Goal: Task Accomplishment & Management: Answer question/provide support

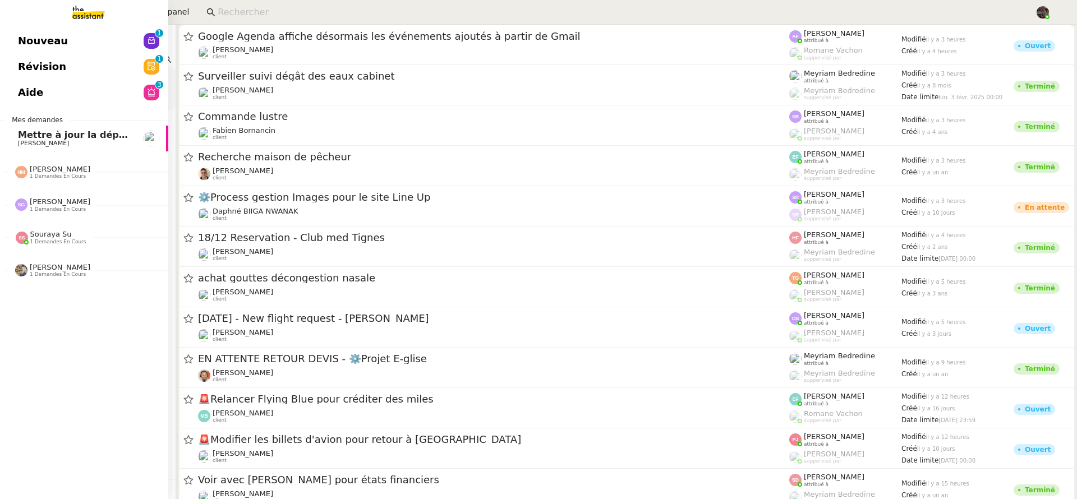
click at [51, 29] on link "Nouveau 0 1 2 3 4 5 6 7 8 9" at bounding box center [84, 41] width 168 height 26
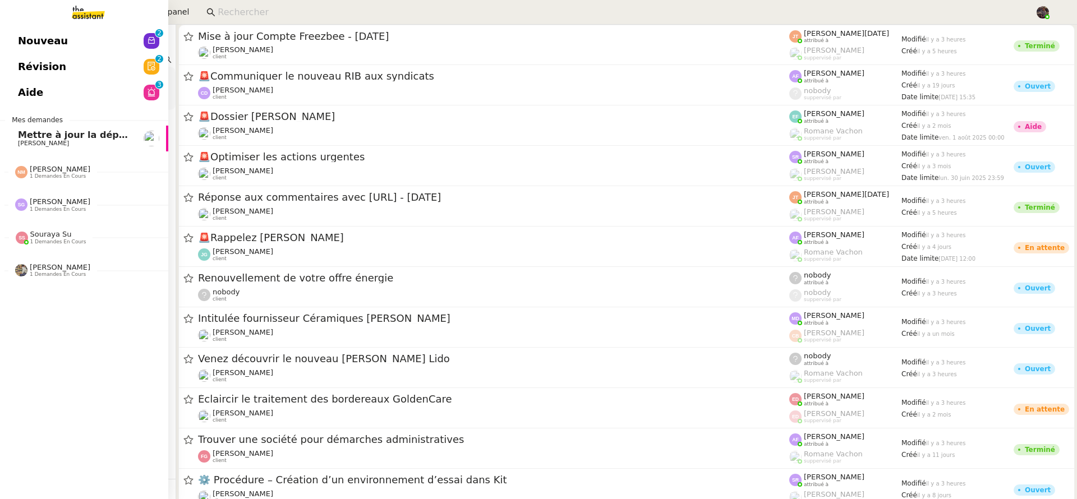
click at [32, 132] on span "Mettre à jour la dépréciation pour juillet et août" at bounding box center [140, 135] width 244 height 11
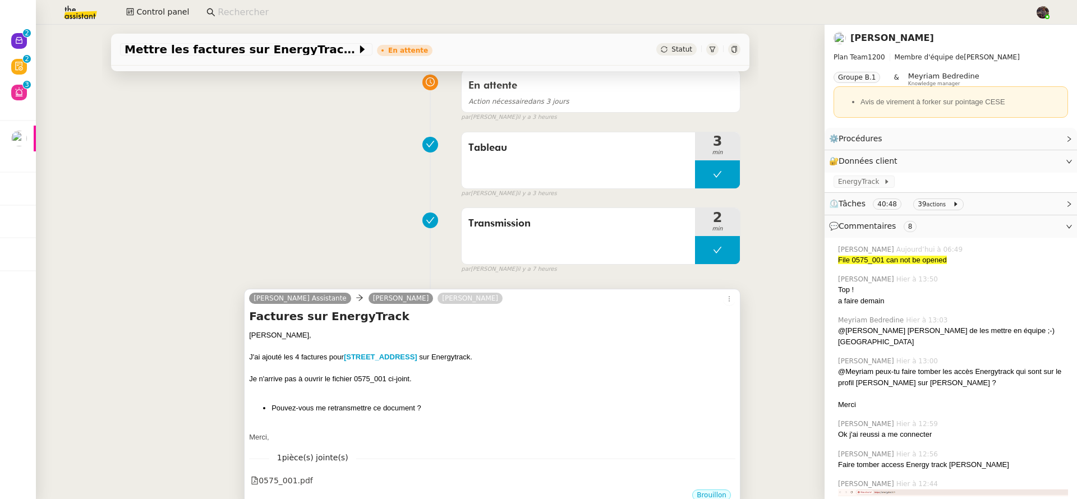
scroll to position [144, 0]
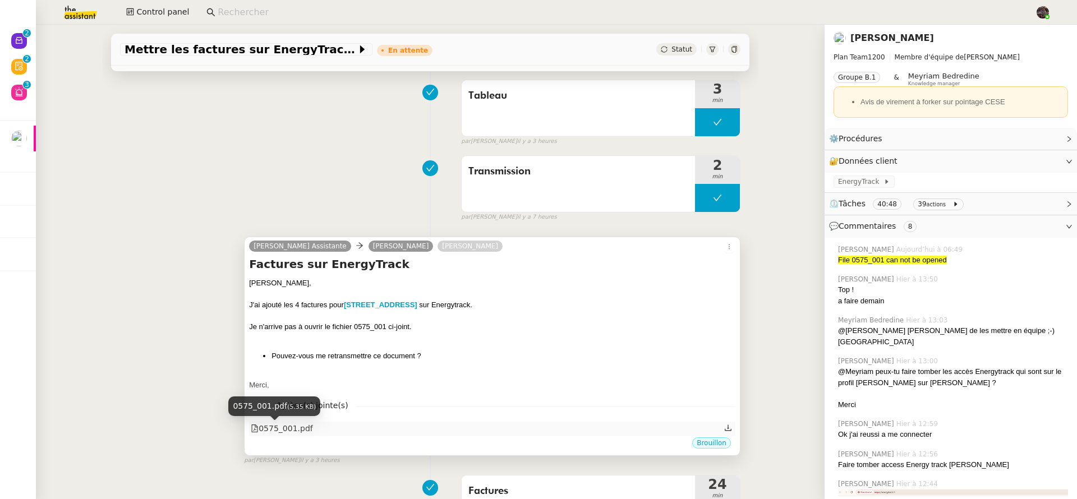
click at [259, 431] on div "0575_001.pdf" at bounding box center [282, 428] width 62 height 13
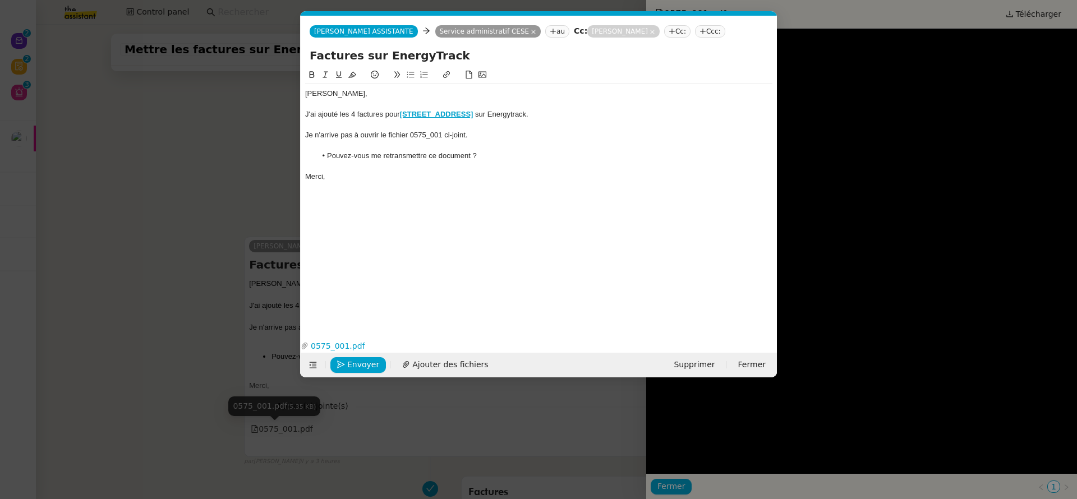
scroll to position [0, 24]
click at [948, 125] on nz-modal-container "Service TA - VOYAGE - PROPOSITION GLOBALE A utiliser dans le cadre de propositi…" at bounding box center [538, 249] width 1077 height 499
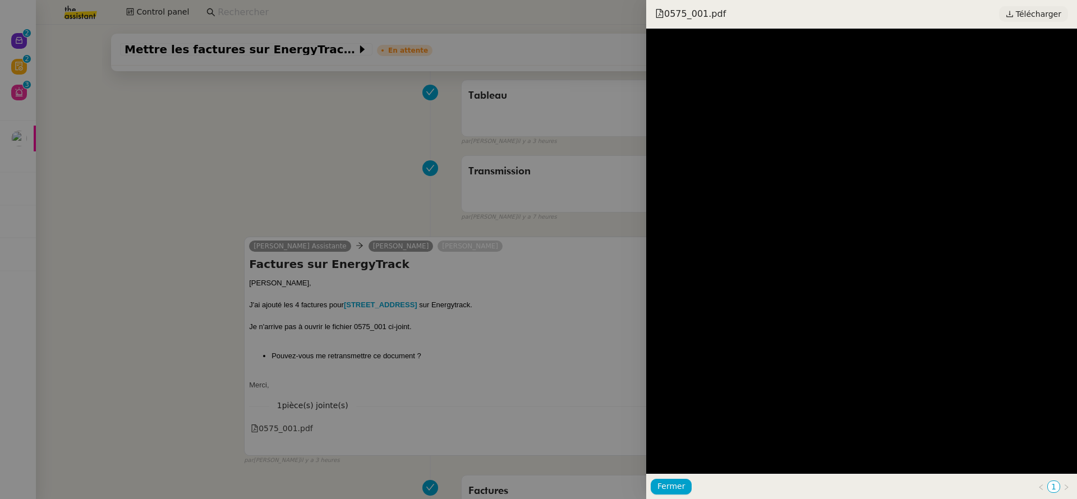
click at [1048, 7] on span "Télécharger" at bounding box center [1038, 14] width 45 height 15
click at [254, 200] on div at bounding box center [538, 249] width 1077 height 499
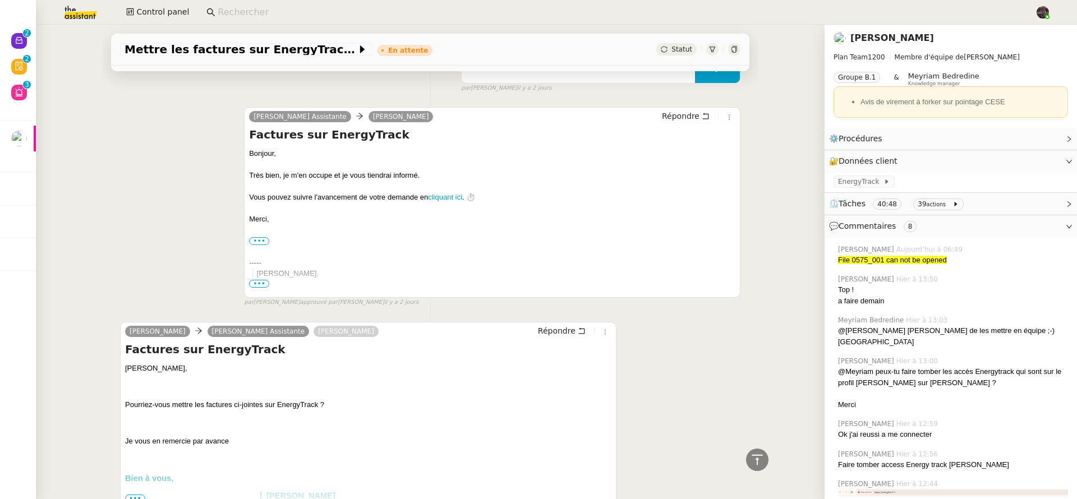
scroll to position [1969, 0]
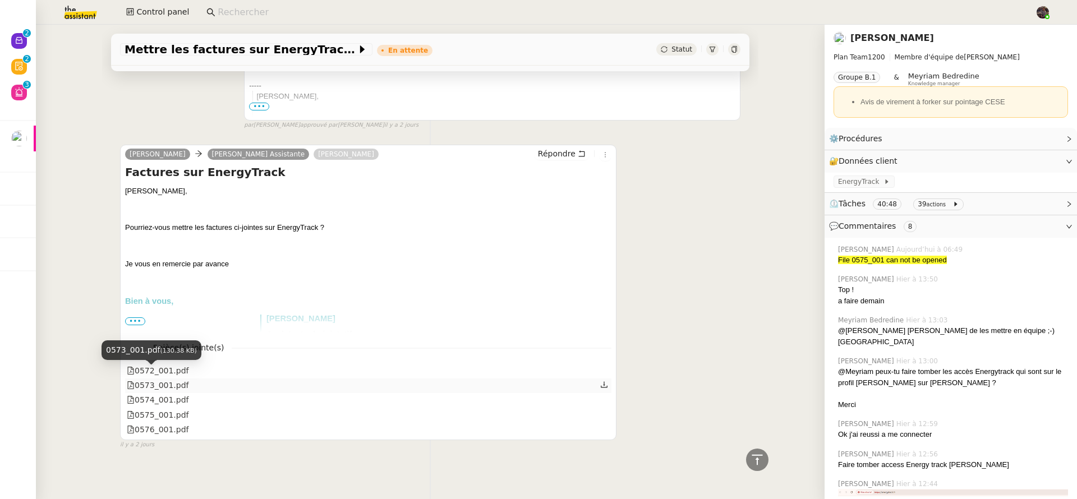
click at [167, 379] on div "0573_001.pdf" at bounding box center [158, 385] width 62 height 13
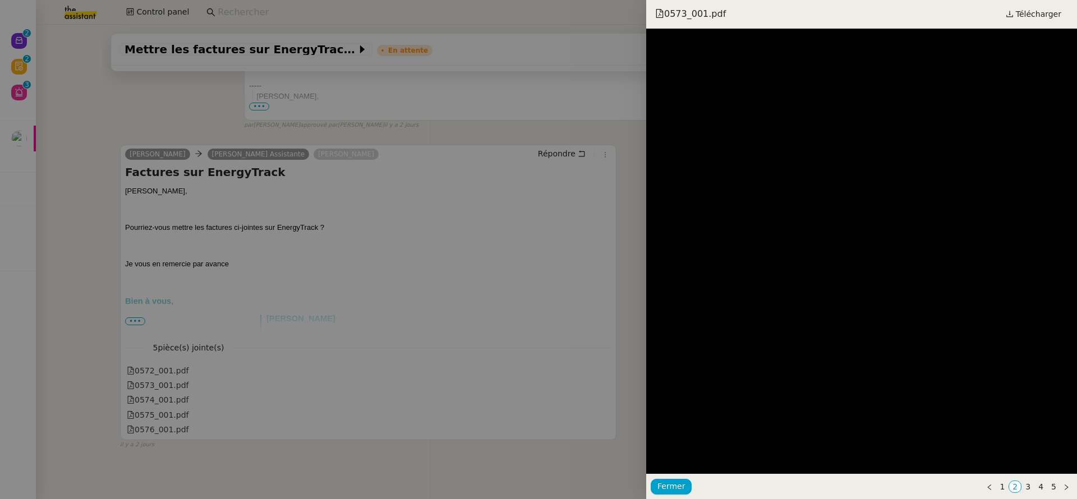
click at [282, 271] on div at bounding box center [538, 249] width 1077 height 499
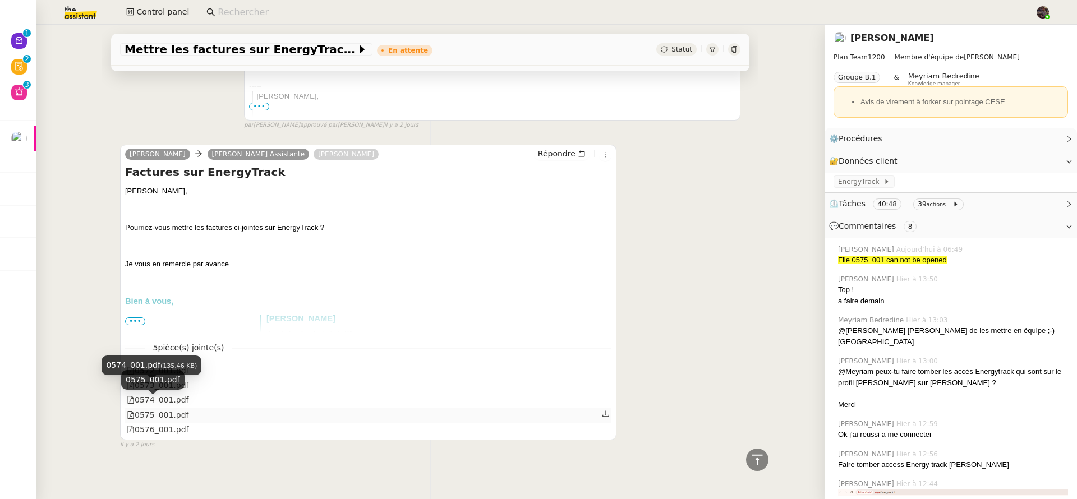
click at [167, 409] on div "0575_001.pdf" at bounding box center [158, 415] width 62 height 13
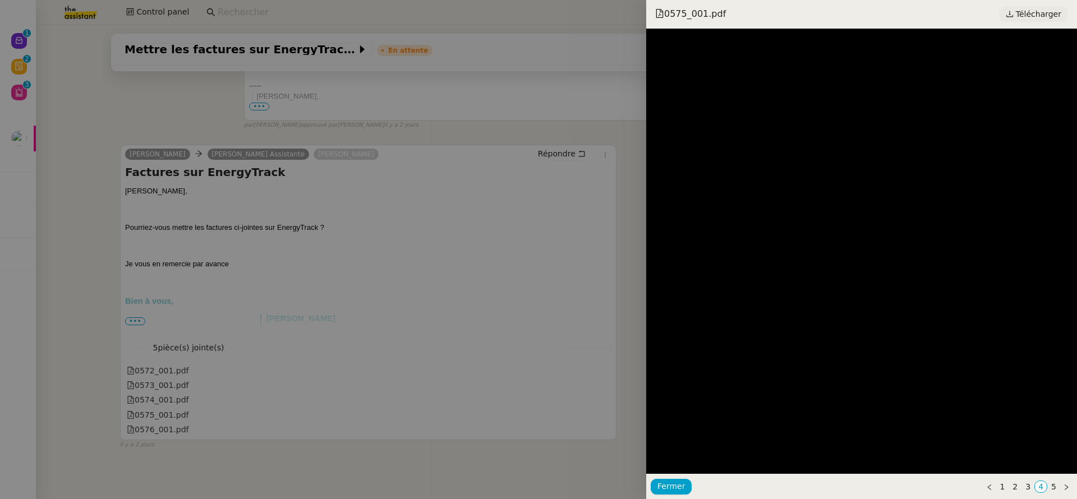
click at [1042, 13] on span "Télécharger" at bounding box center [1038, 14] width 45 height 15
click at [342, 361] on div at bounding box center [538, 249] width 1077 height 499
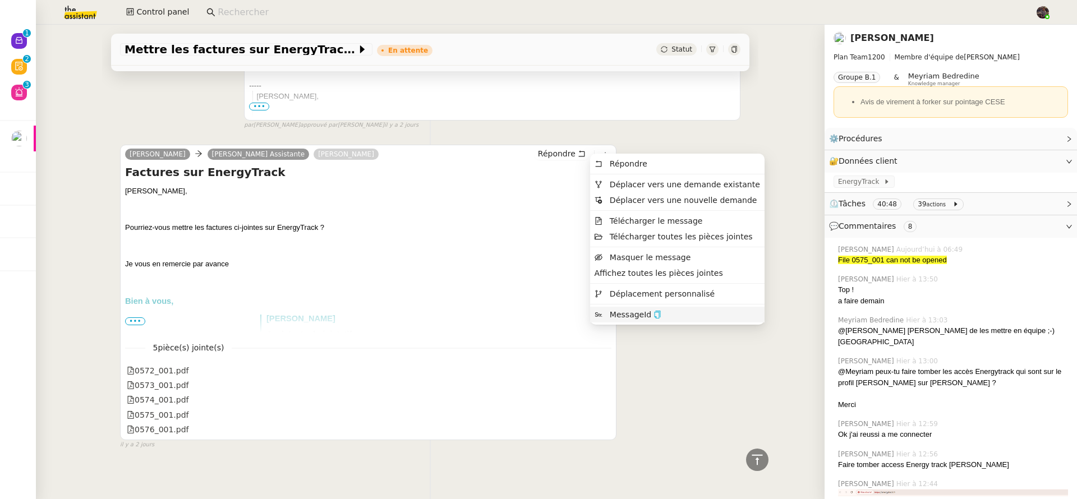
click at [656, 312] on icon "button" at bounding box center [658, 315] width 8 height 8
click at [657, 311] on icon "button" at bounding box center [658, 315] width 8 height 8
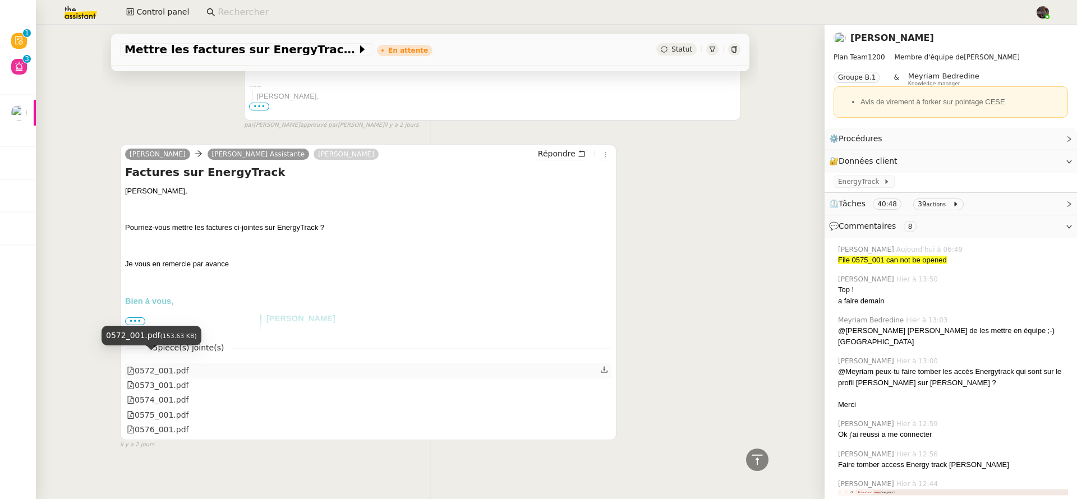
click at [163, 366] on div "0572_001.pdf" at bounding box center [158, 371] width 62 height 13
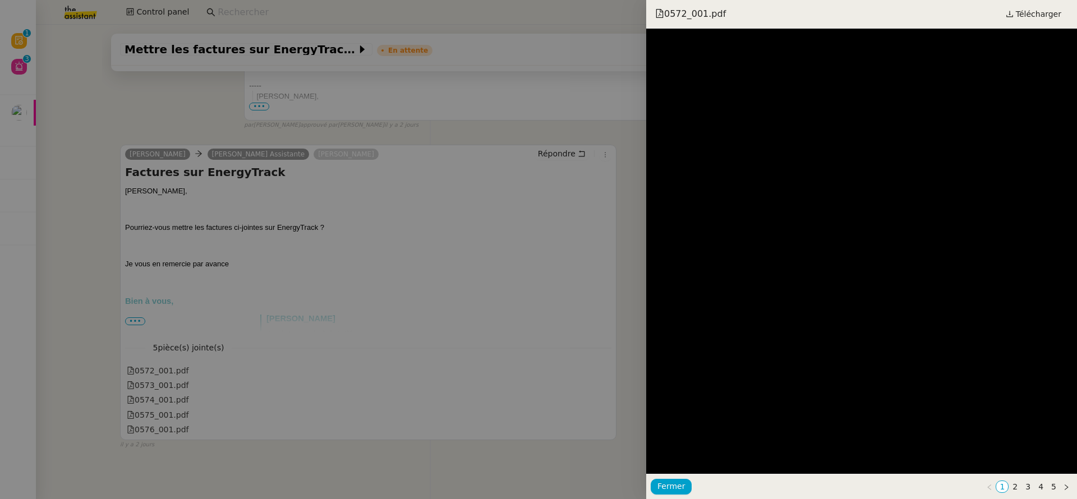
click at [164, 375] on div at bounding box center [538, 249] width 1077 height 499
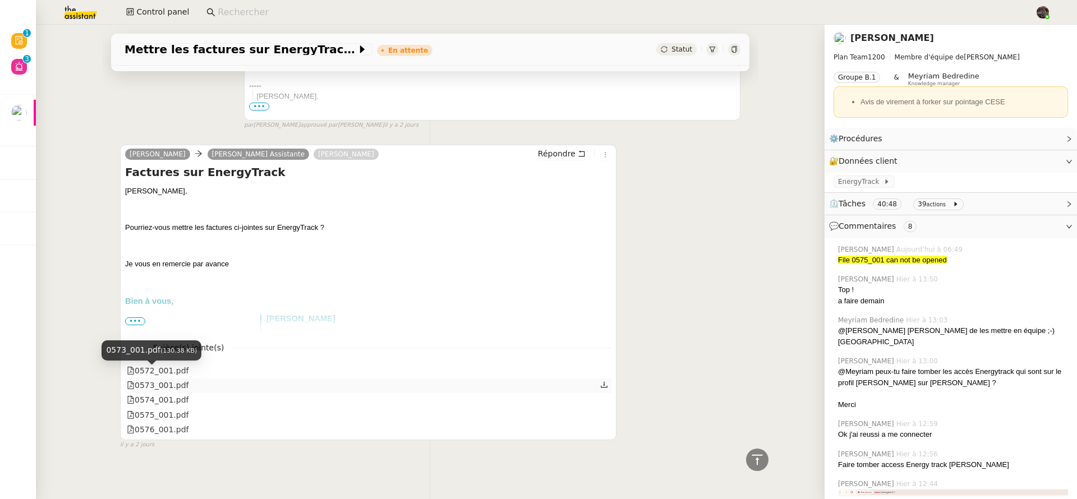
click at [163, 379] on div "0573_001.pdf" at bounding box center [158, 385] width 62 height 13
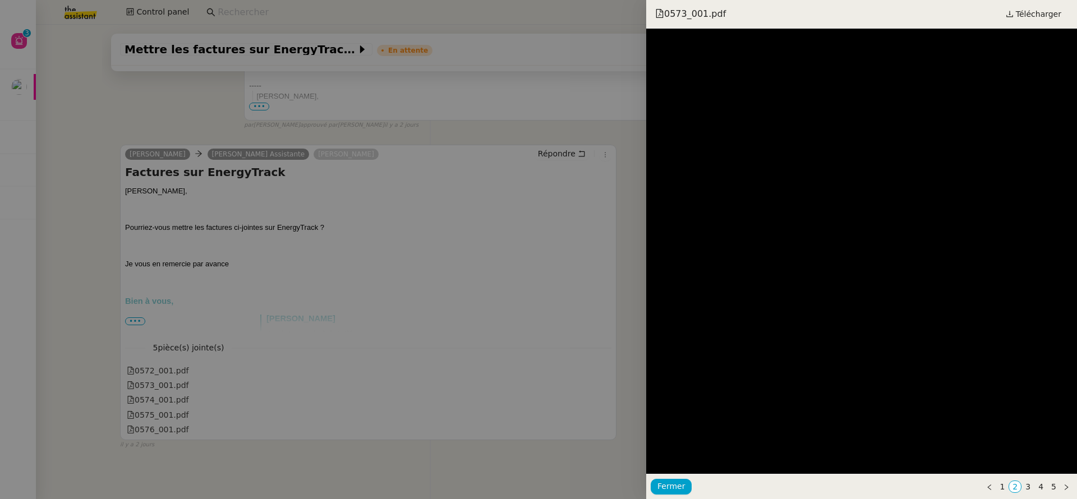
click at [150, 398] on div at bounding box center [538, 249] width 1077 height 499
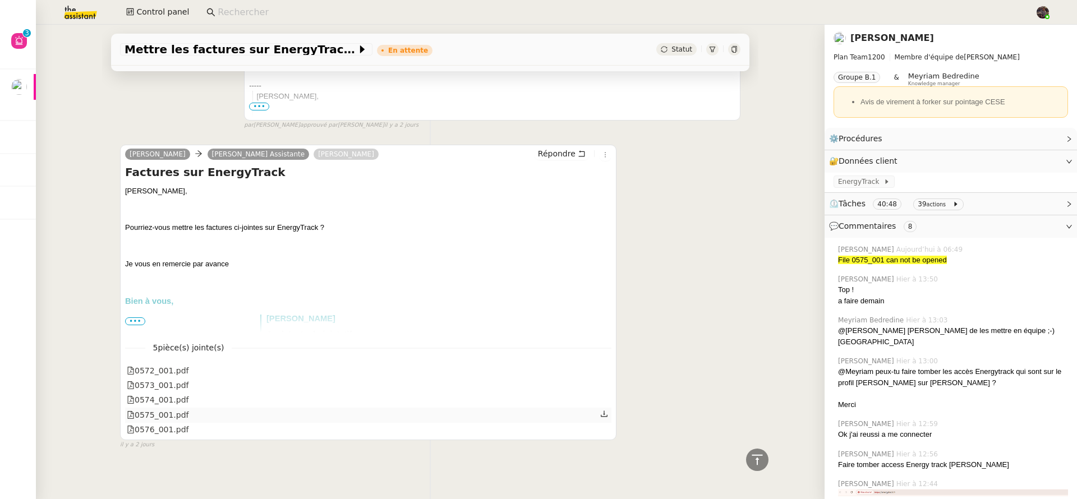
click at [149, 409] on div "0575_001.pdf" at bounding box center [158, 415] width 62 height 13
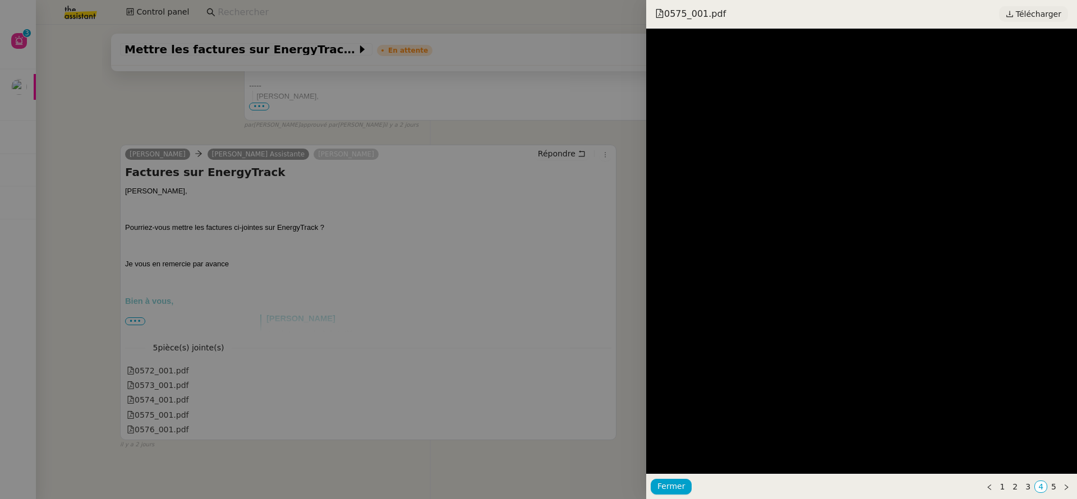
click at [1033, 18] on span "Télécharger" at bounding box center [1038, 14] width 45 height 15
click at [433, 213] on div at bounding box center [538, 249] width 1077 height 499
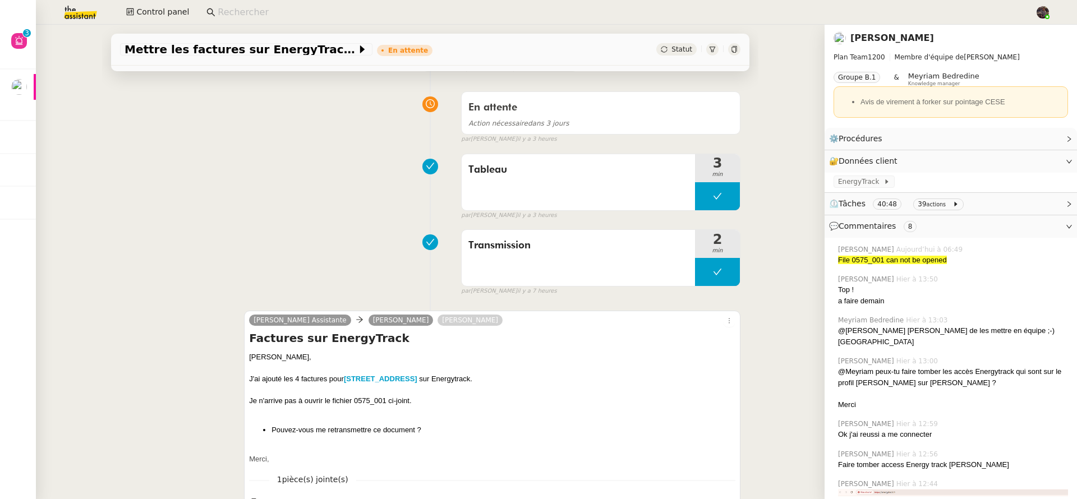
scroll to position [0, 0]
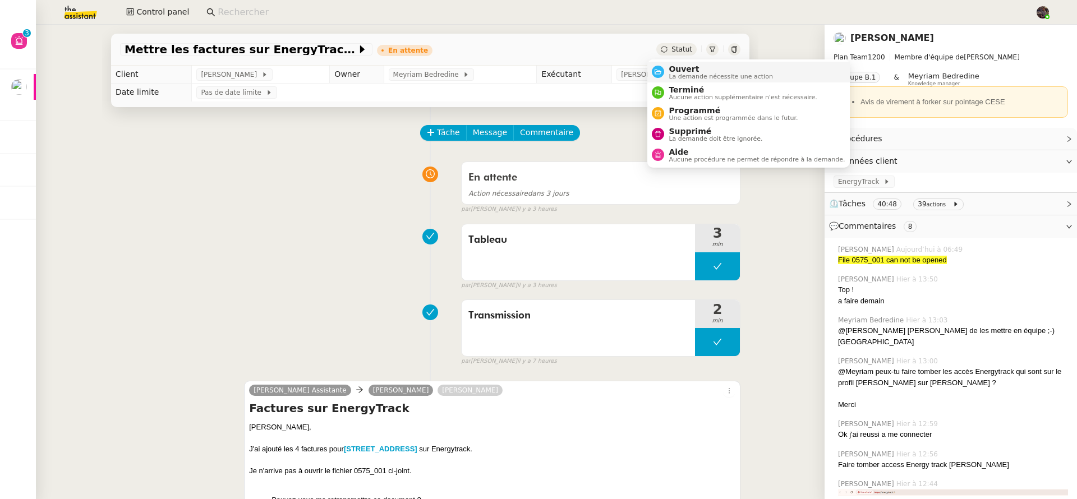
click at [669, 77] on span "La demande nécessite une action" at bounding box center [721, 76] width 104 height 6
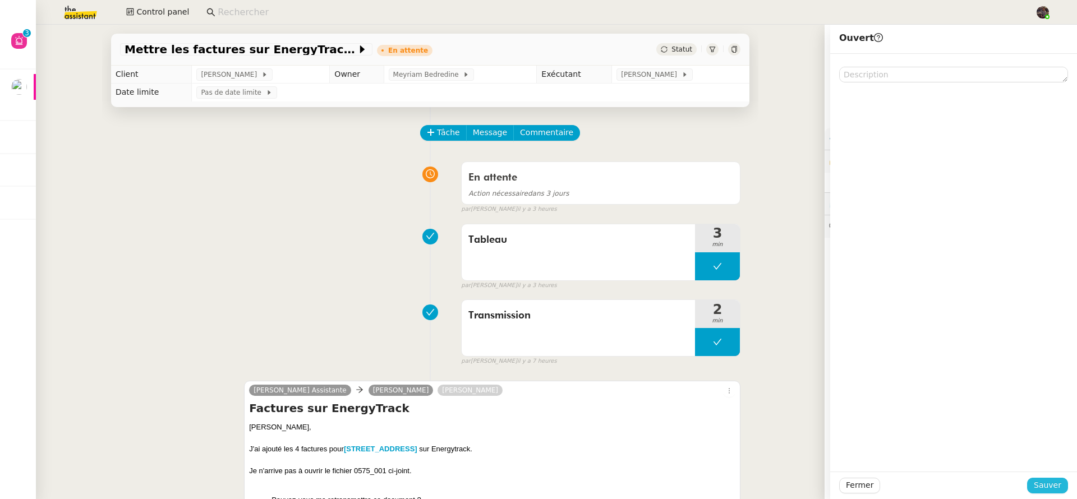
click at [1043, 482] on span "Sauver" at bounding box center [1047, 485] width 27 height 13
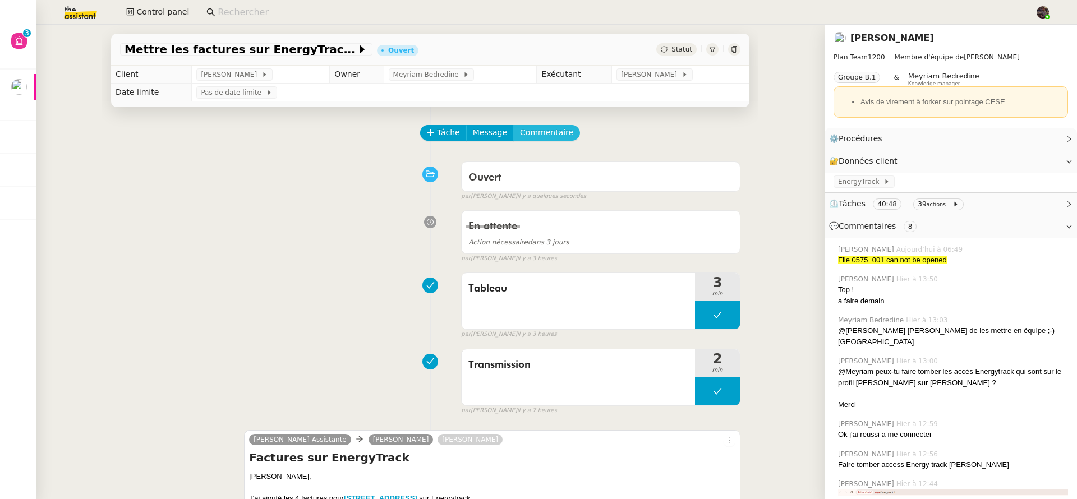
click at [540, 130] on span "Commentaire" at bounding box center [546, 132] width 53 height 13
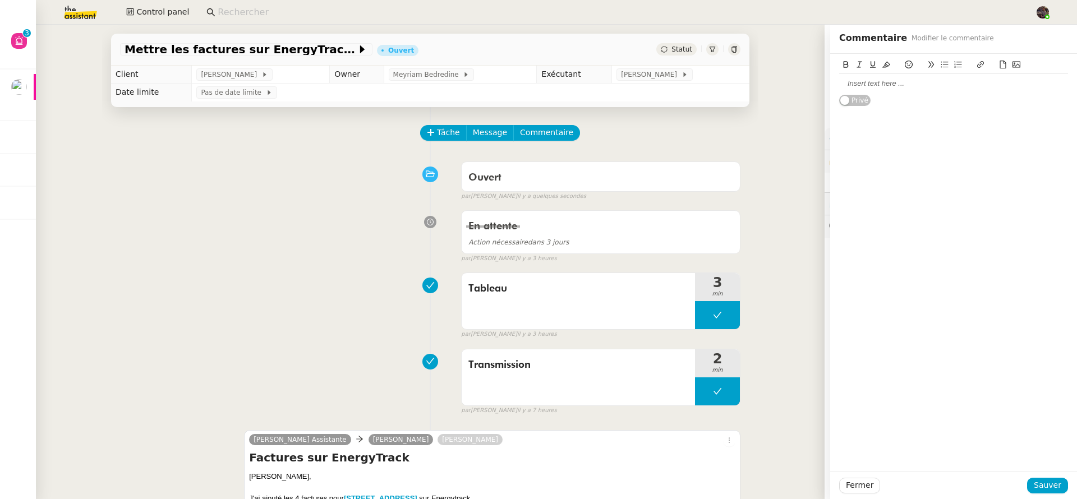
click at [903, 90] on div at bounding box center [953, 83] width 229 height 19
click at [830, 98] on div "@coralie PJ Manquante Privé" at bounding box center [953, 90] width 247 height 73
click at [859, 94] on div at bounding box center [953, 94] width 229 height 10
click at [858, 103] on div "PJ Manquante" at bounding box center [953, 104] width 229 height 10
click at [857, 103] on div "PJ Manquante" at bounding box center [953, 104] width 229 height 10
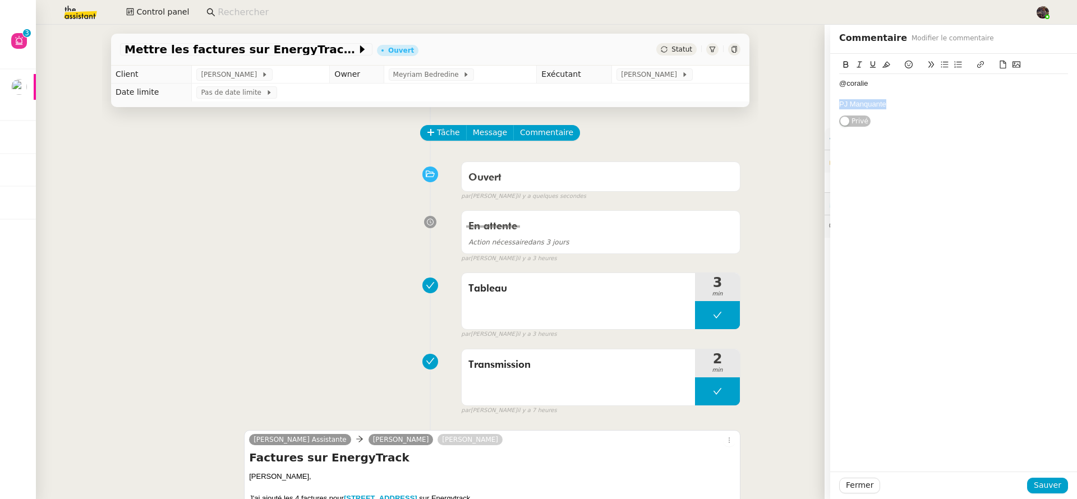
click at [857, 103] on div "PJ Manquante" at bounding box center [953, 104] width 229 height 10
click at [977, 62] on icon at bounding box center [981, 65] width 8 height 8
paste input "https://storage.googleapis.com/assistant-email.appspot.com/attachments/MKjURfKH…"
type input "https://storage.googleapis.com/assistant-email.appspot.com/attachments/MKjURfKH…"
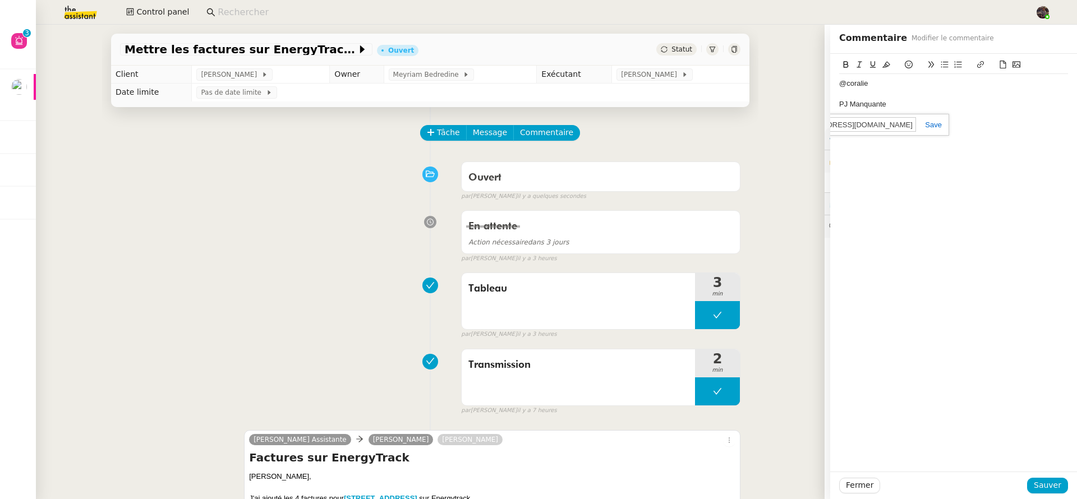
click at [928, 123] on link at bounding box center [929, 125] width 26 height 8
click at [1046, 486] on span "Sauver" at bounding box center [1047, 485] width 27 height 13
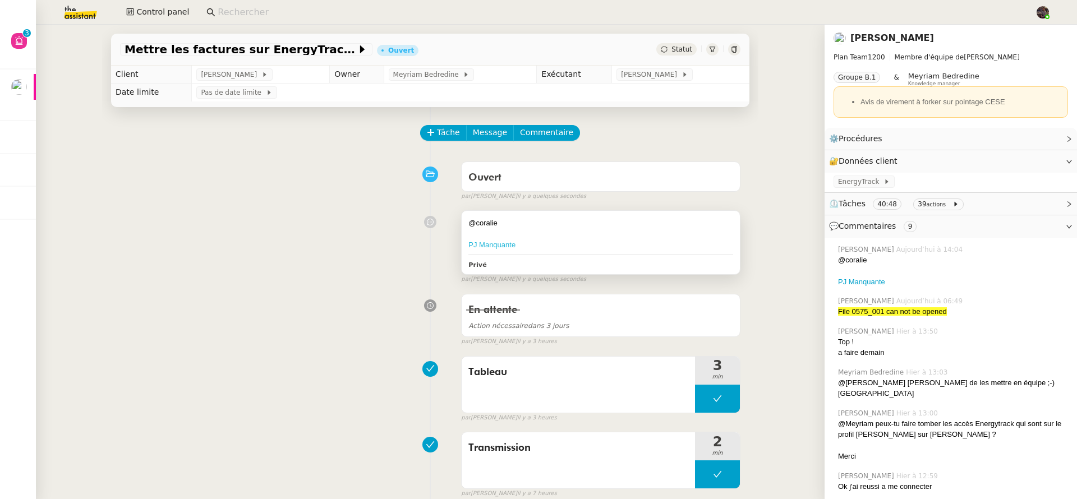
click at [475, 245] on link "PJ Manquante" at bounding box center [491, 245] width 47 height 8
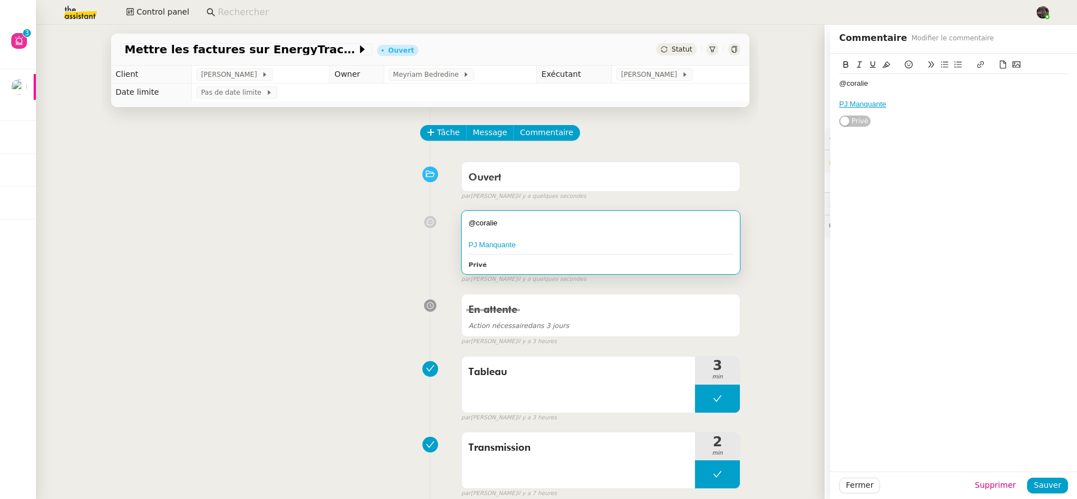
click at [348, 238] on div "@coralie PJ Manquante Privé false par Bert C. il y a quelques secondes" at bounding box center [430, 244] width 621 height 79
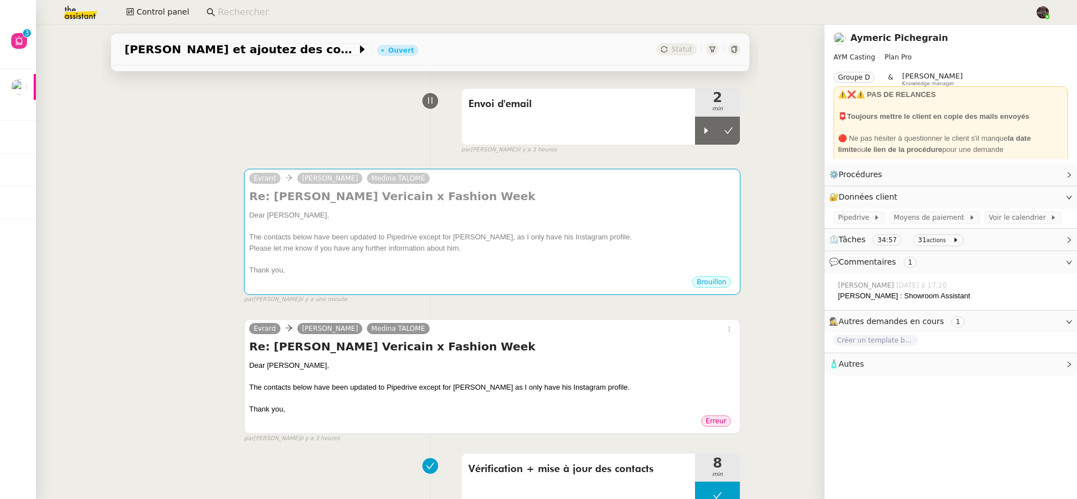
scroll to position [93, 0]
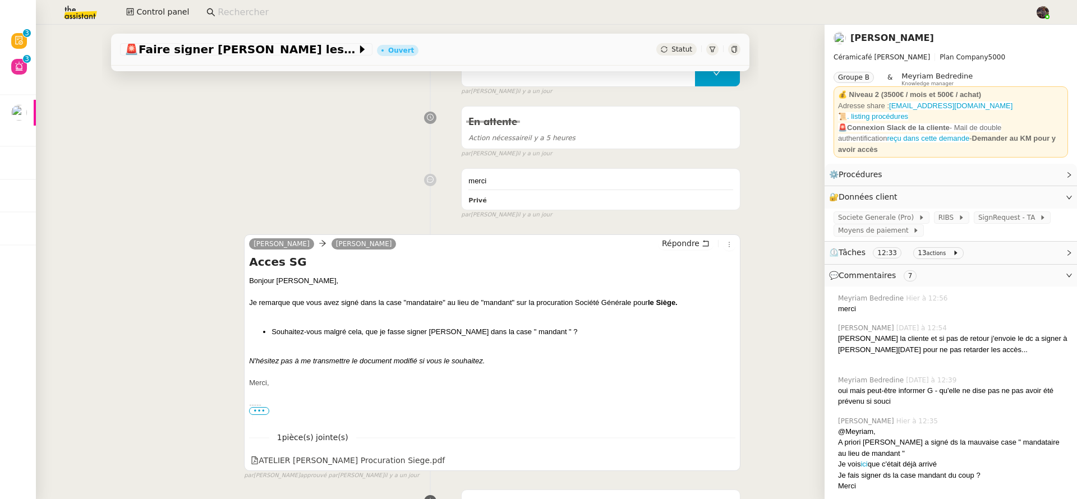
scroll to position [457, 0]
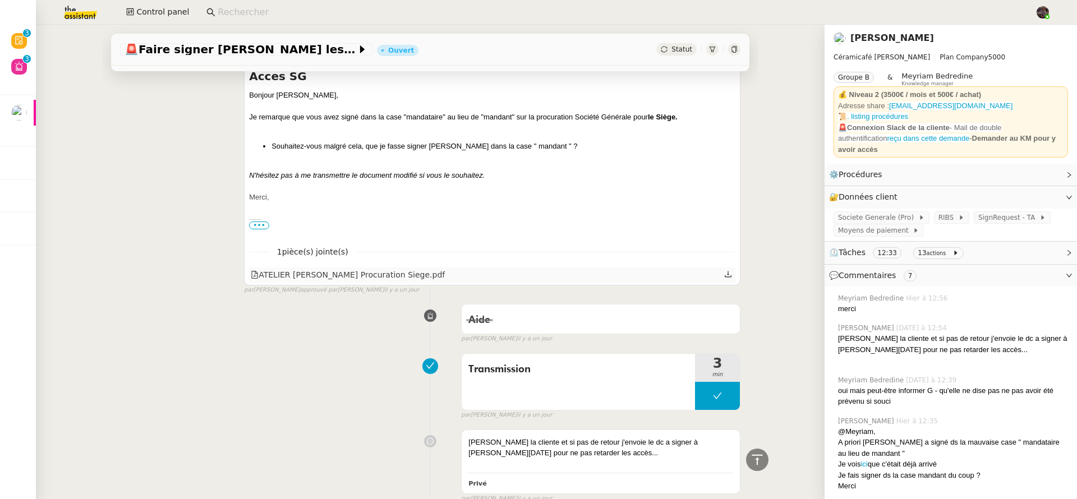
click at [326, 279] on div "ATELIER [PERSON_NAME] Procuration Siege.pdf" at bounding box center [348, 275] width 194 height 13
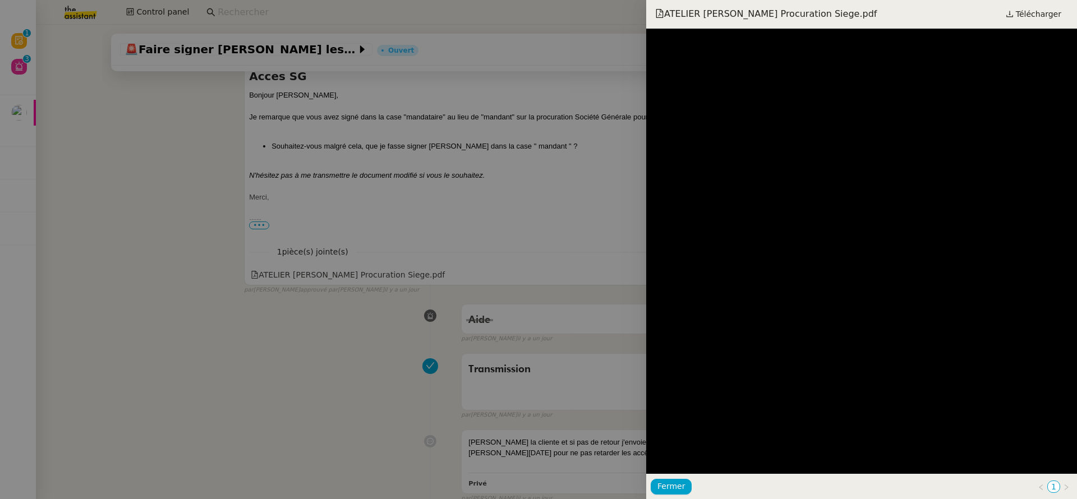
click at [288, 349] on div at bounding box center [538, 249] width 1077 height 499
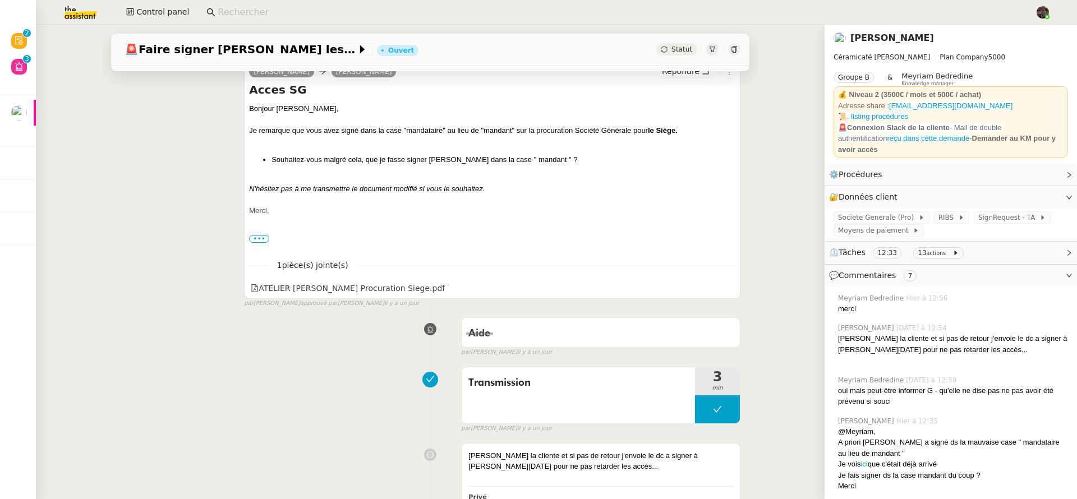
scroll to position [548, 0]
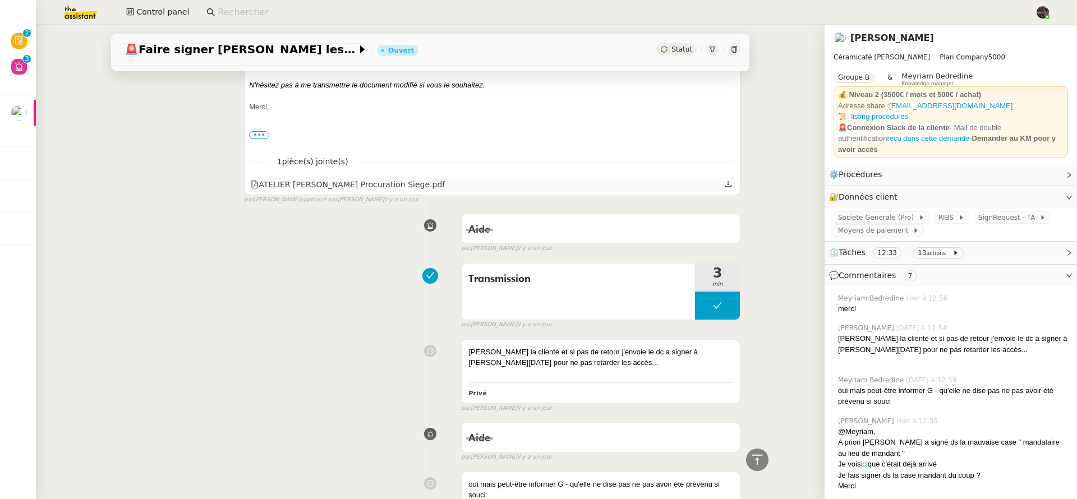
click at [384, 190] on div "ATELIER [PERSON_NAME] Procuration Siege.pdf" at bounding box center [348, 184] width 194 height 13
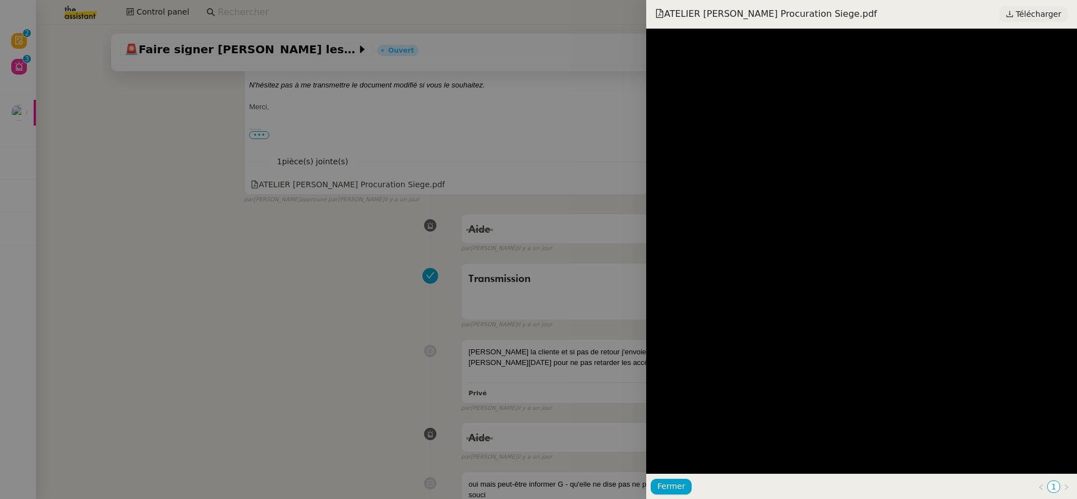
click at [1042, 18] on span "Télécharger" at bounding box center [1038, 14] width 45 height 15
click at [228, 260] on div at bounding box center [538, 249] width 1077 height 499
